Goal: Task Accomplishment & Management: Manage account settings

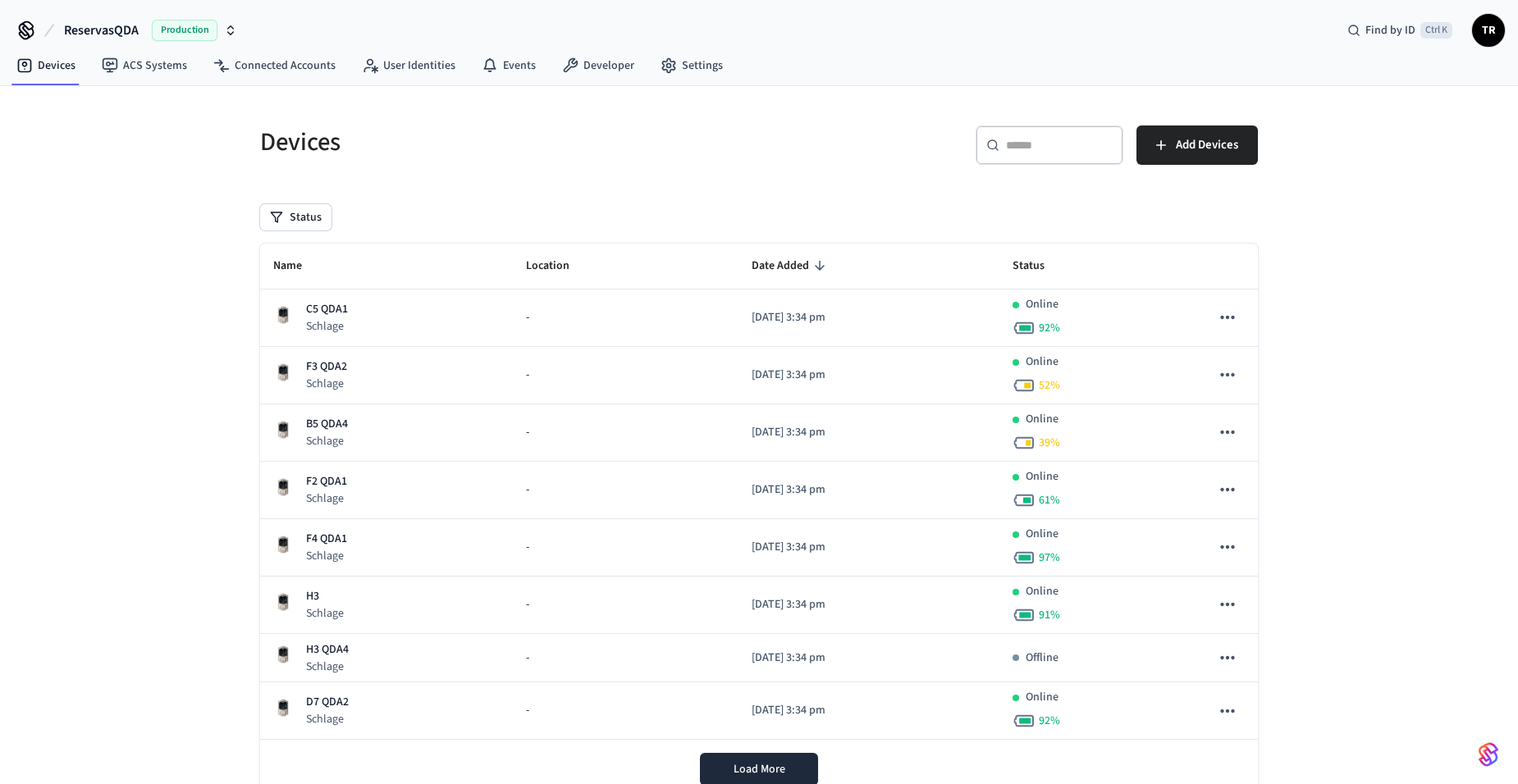
click at [1498, 29] on span "TR" at bounding box center [1488, 30] width 30 height 30
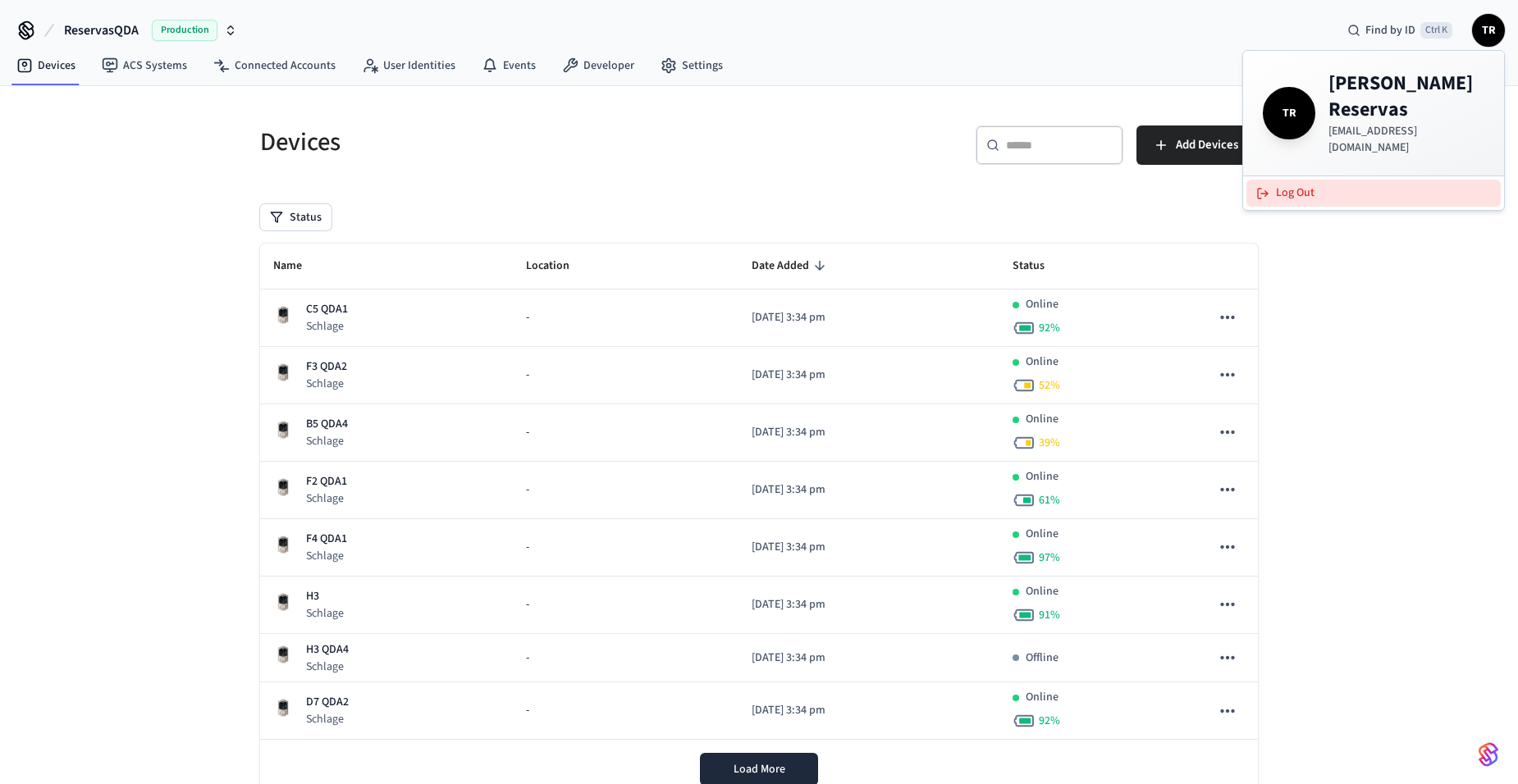
click at [1373, 180] on button "Log Out" at bounding box center [1373, 193] width 254 height 27
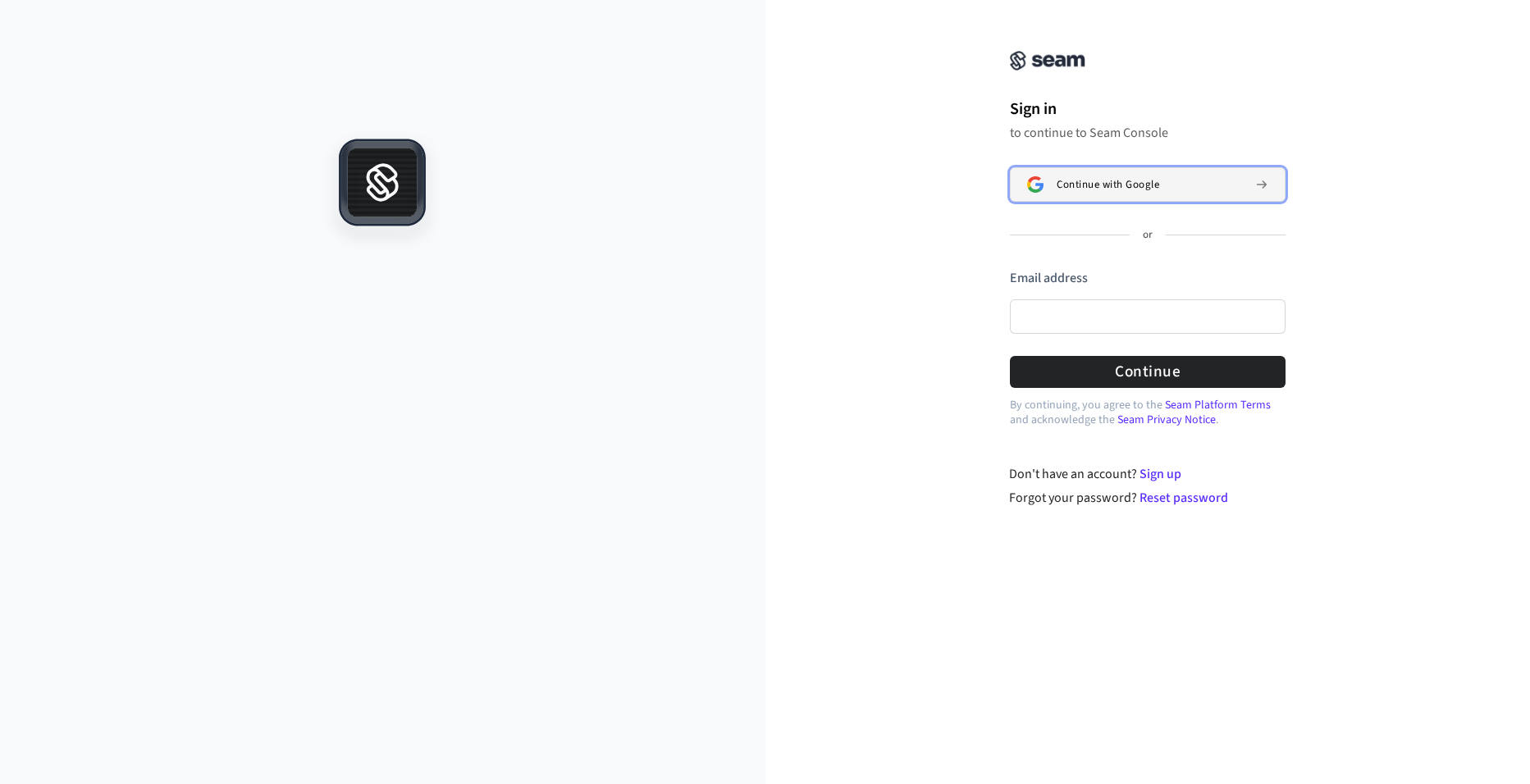
click at [1125, 182] on span "Continue with Google" at bounding box center [1107, 185] width 102 height 14
